Goal: Task Accomplishment & Management: Use online tool/utility

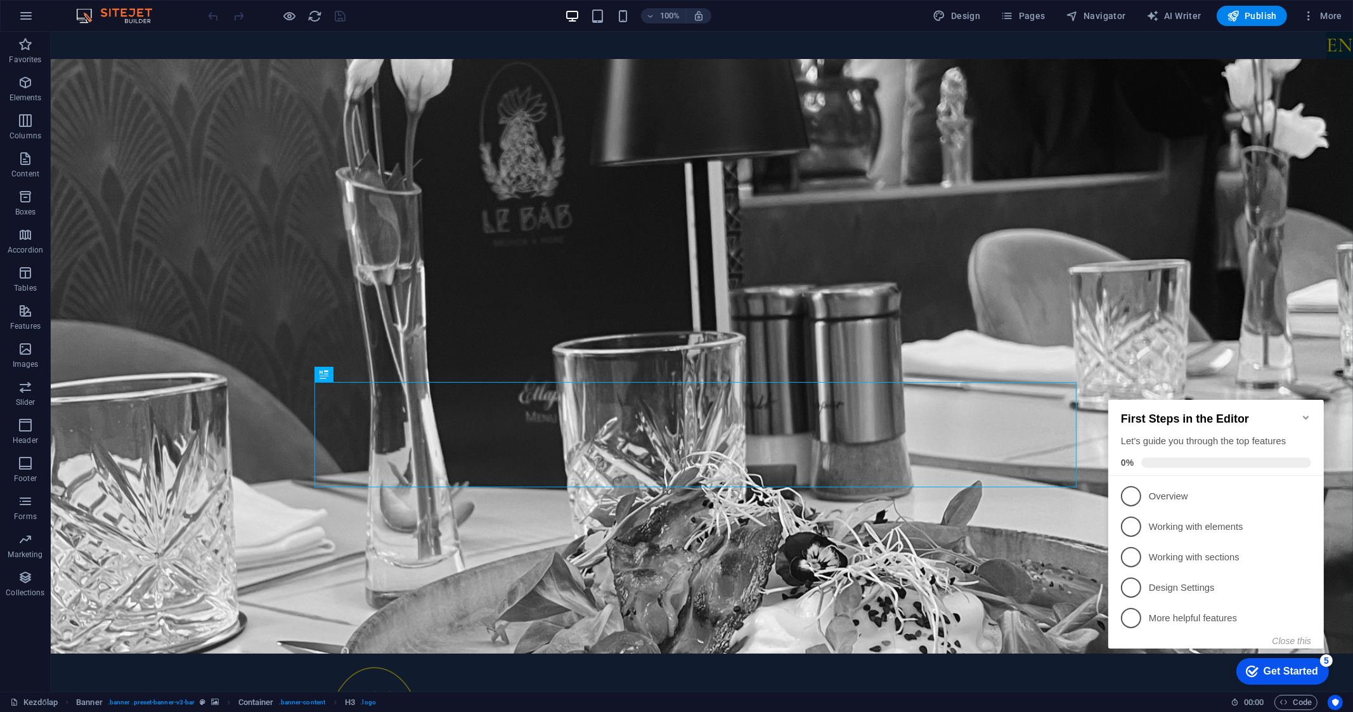
drag, startPoint x: 1095, startPoint y: 53, endPoint x: 980, endPoint y: 91, distance: 121.5
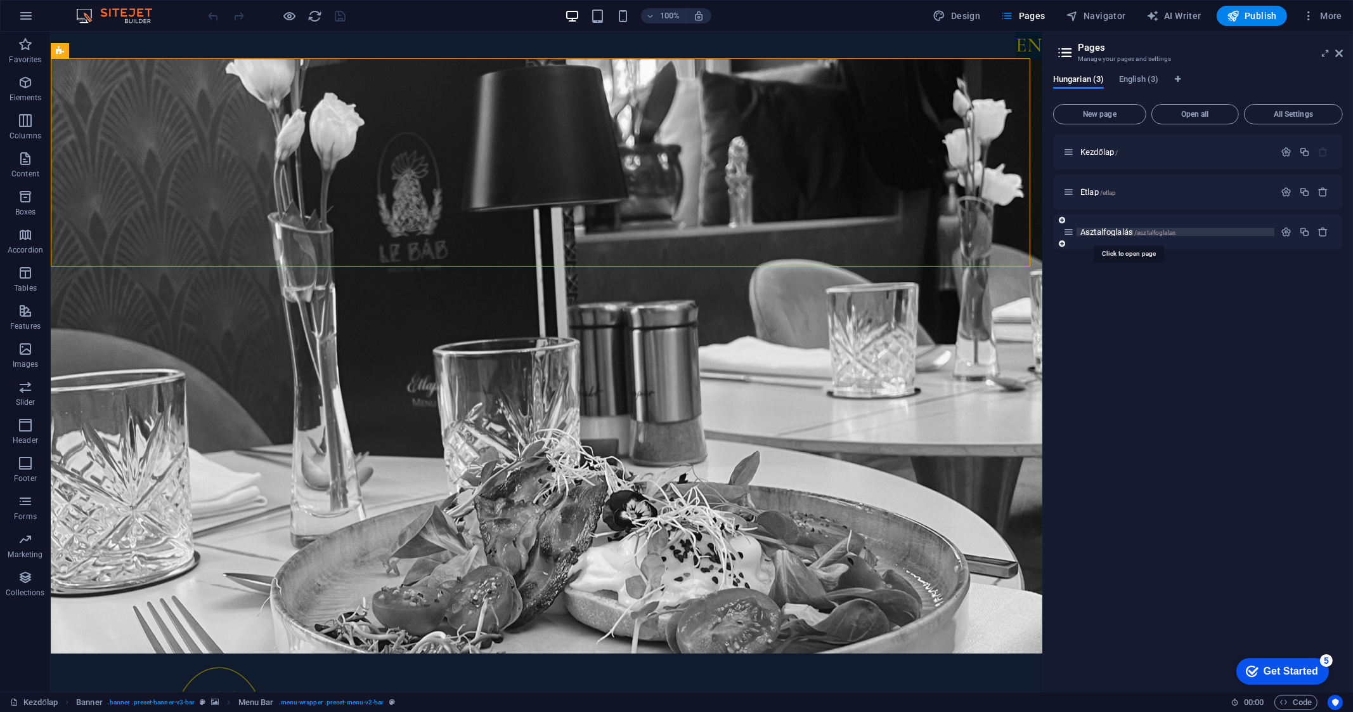
click at [1097, 227] on span "Asztalfoglalás /asztalfoglalas" at bounding box center [1128, 232] width 95 height 10
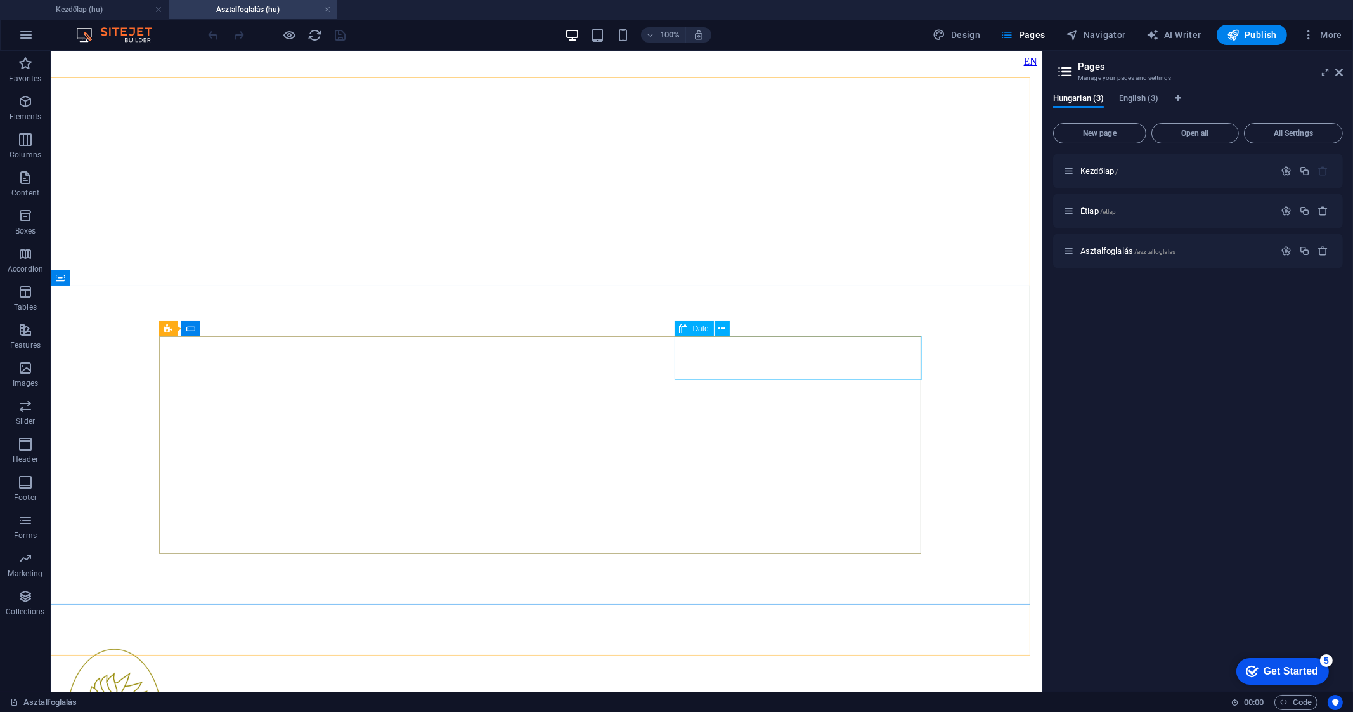
click at [701, 325] on span "Date" at bounding box center [701, 329] width 16 height 8
select select "days-from-[DATE]"
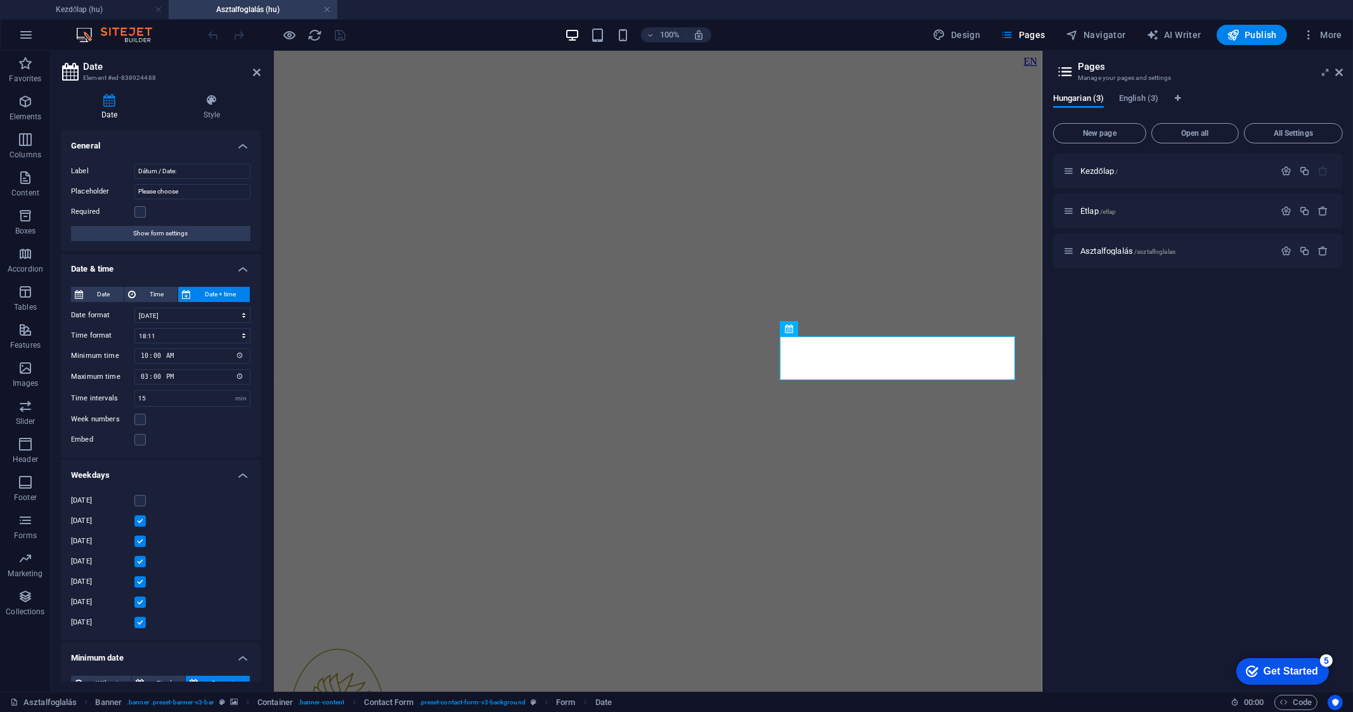
drag, startPoint x: 222, startPoint y: 358, endPoint x: 145, endPoint y: 364, distance: 77.6
drag, startPoint x: 145, startPoint y: 364, endPoint x: 141, endPoint y: 358, distance: 7.1
click at [141, 358] on input "10:00" at bounding box center [192, 355] width 116 height 15
type input "09:00"
click at [334, 37] on icon "save" at bounding box center [341, 35] width 15 height 15
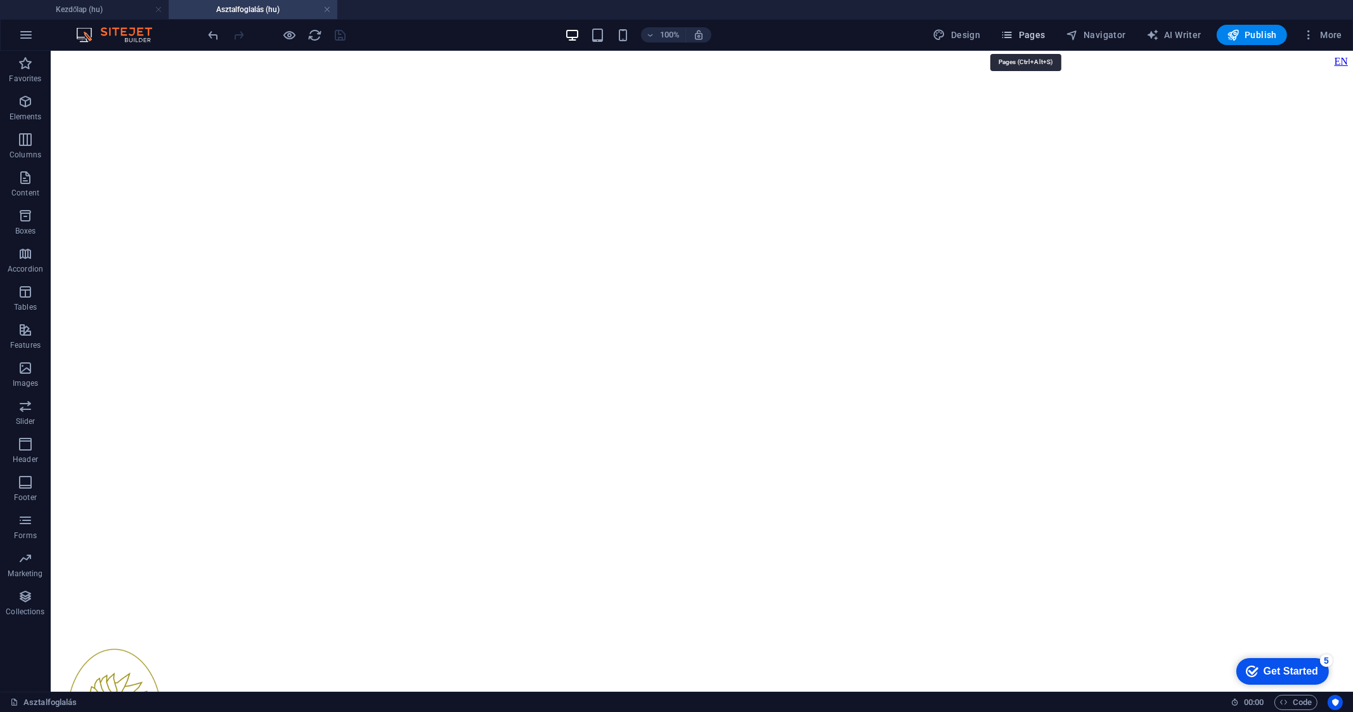
click at [1029, 41] on button "Pages" at bounding box center [1023, 35] width 55 height 20
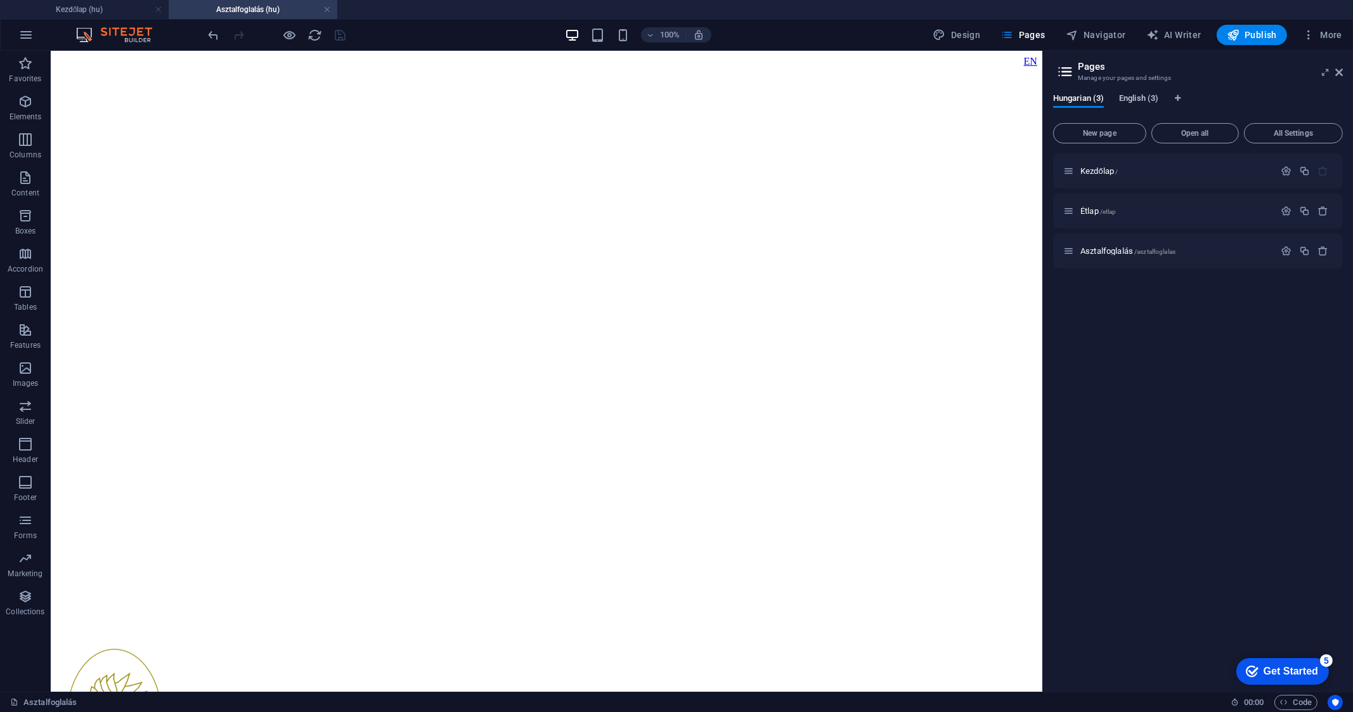
click at [1151, 103] on span "English (3)" at bounding box center [1138, 100] width 39 height 18
click at [1118, 249] on span "Book a table /book-a-table" at bounding box center [1123, 251] width 85 height 10
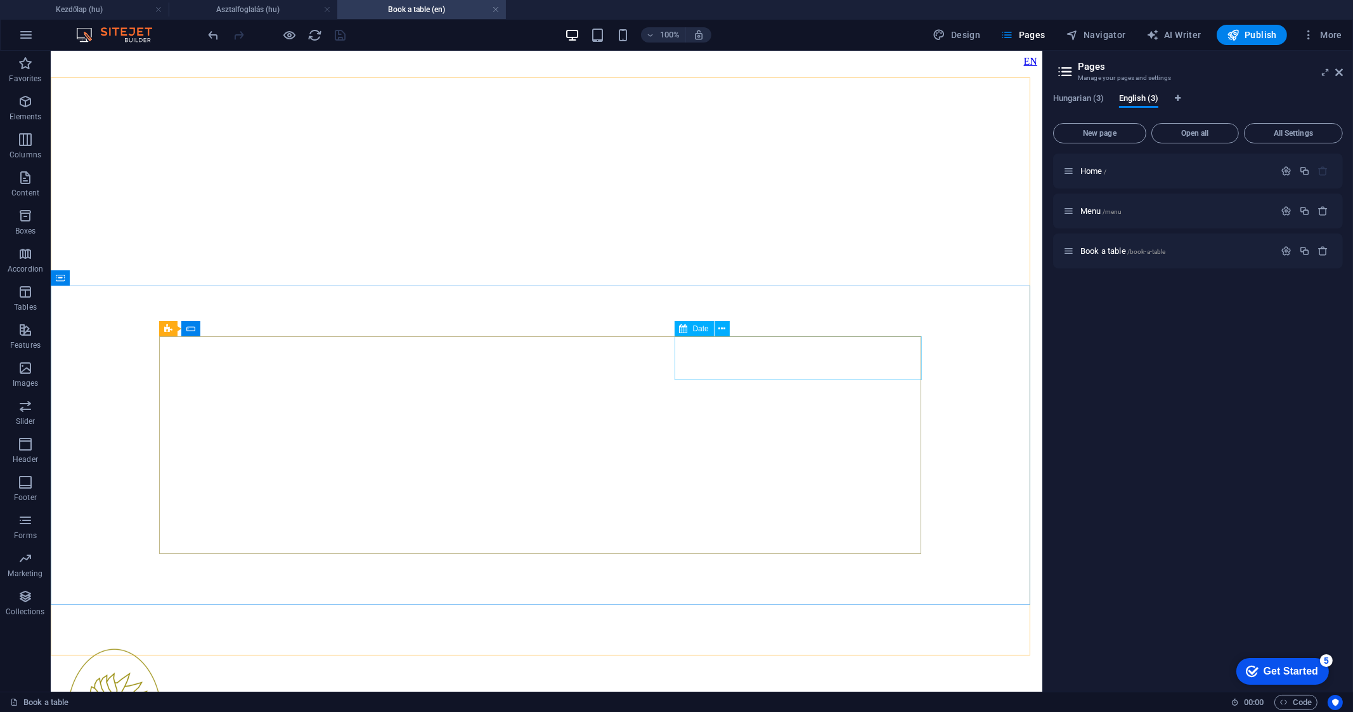
click at [0, 0] on span "Date" at bounding box center [0, 0] width 0 height 0
select select "days-from-[DATE]"
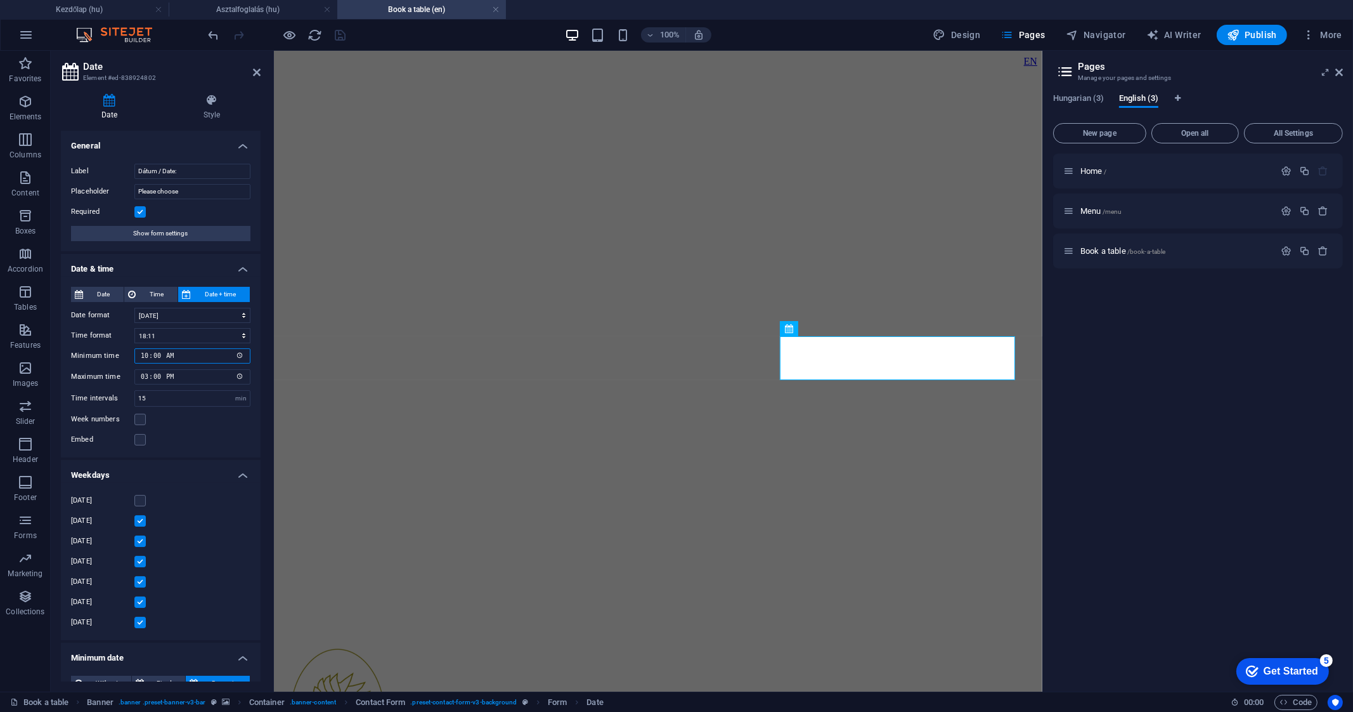
click at [0, 0] on input "10:00" at bounding box center [0, 0] width 0 height 0
type input "09:00"
click at [342, 37] on icon "save" at bounding box center [341, 35] width 15 height 15
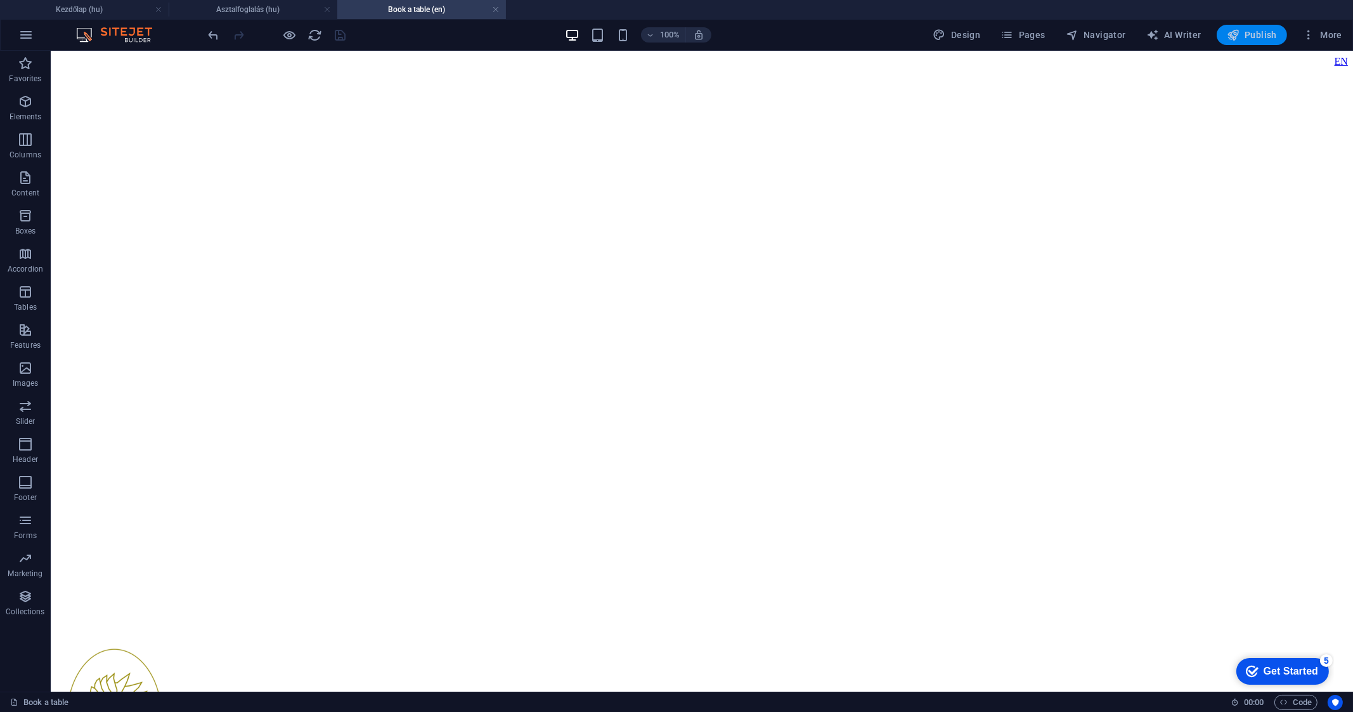
click at [1245, 29] on span "Publish" at bounding box center [1252, 35] width 50 height 13
